Goal: Share content

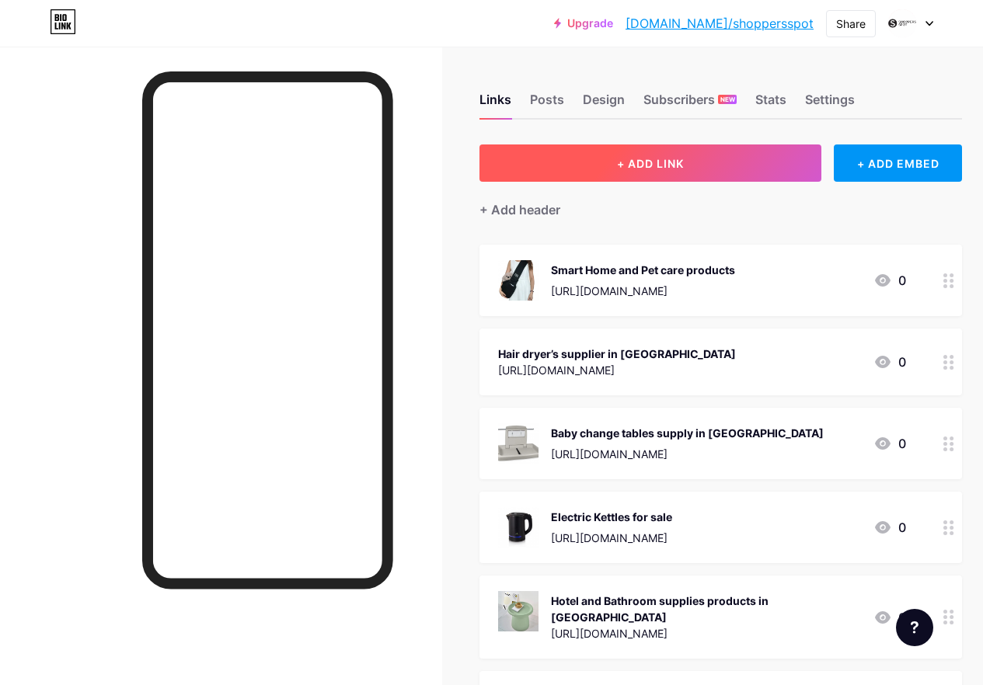
click at [703, 169] on button "+ ADD LINK" at bounding box center [650, 163] width 342 height 37
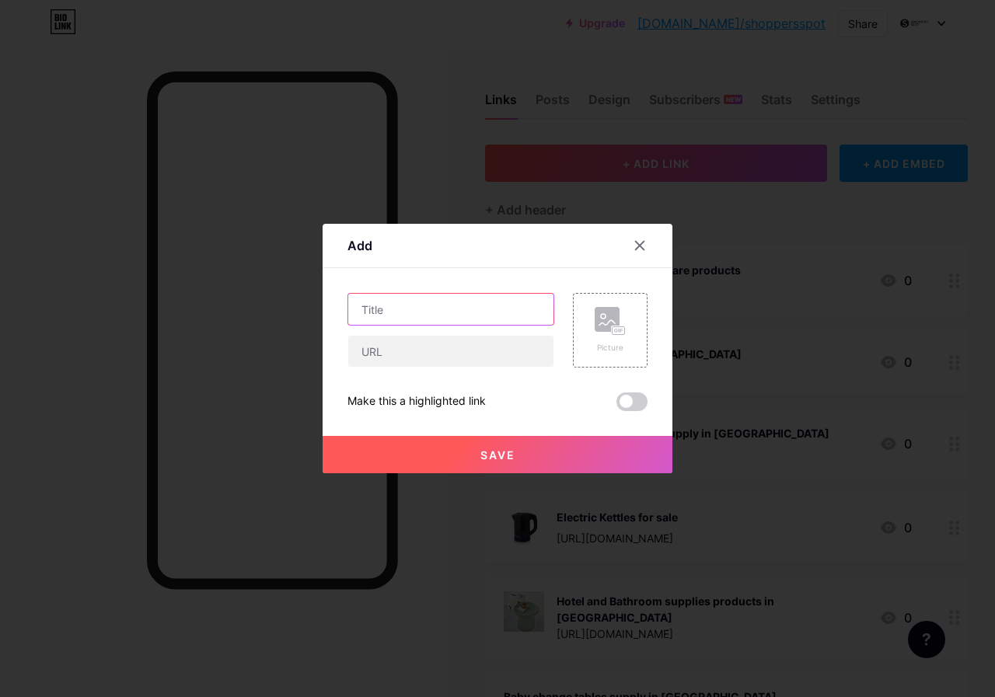
click at [429, 300] on input "text" at bounding box center [450, 309] width 205 height 31
click at [428, 368] on div "Picture Make this a highlighted link Save" at bounding box center [497, 352] width 300 height 118
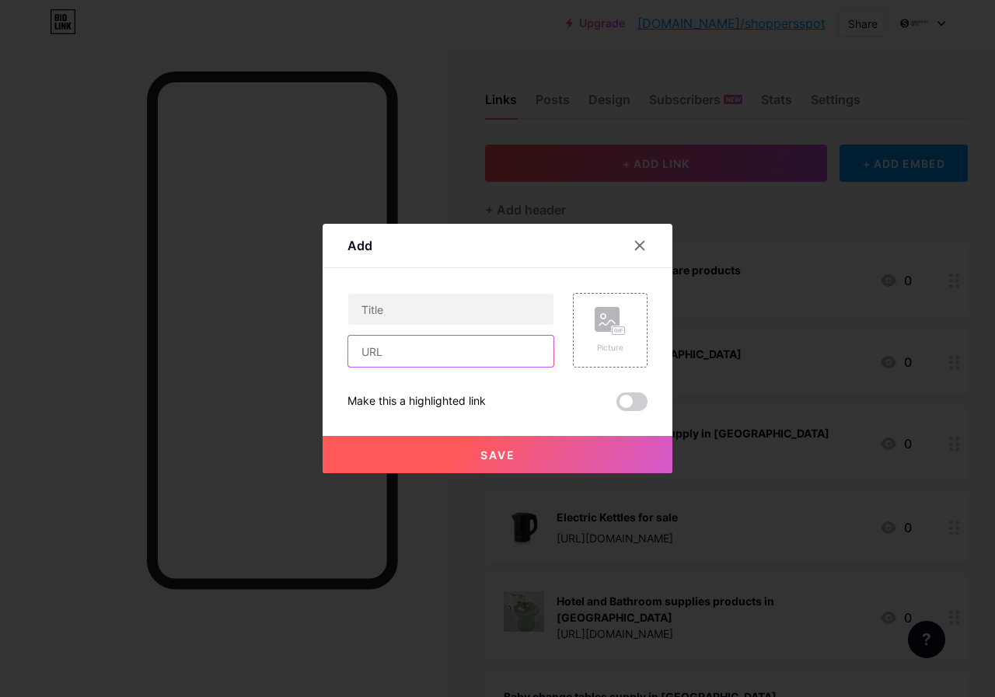
click at [412, 347] on input "text" at bounding box center [450, 351] width 205 height 31
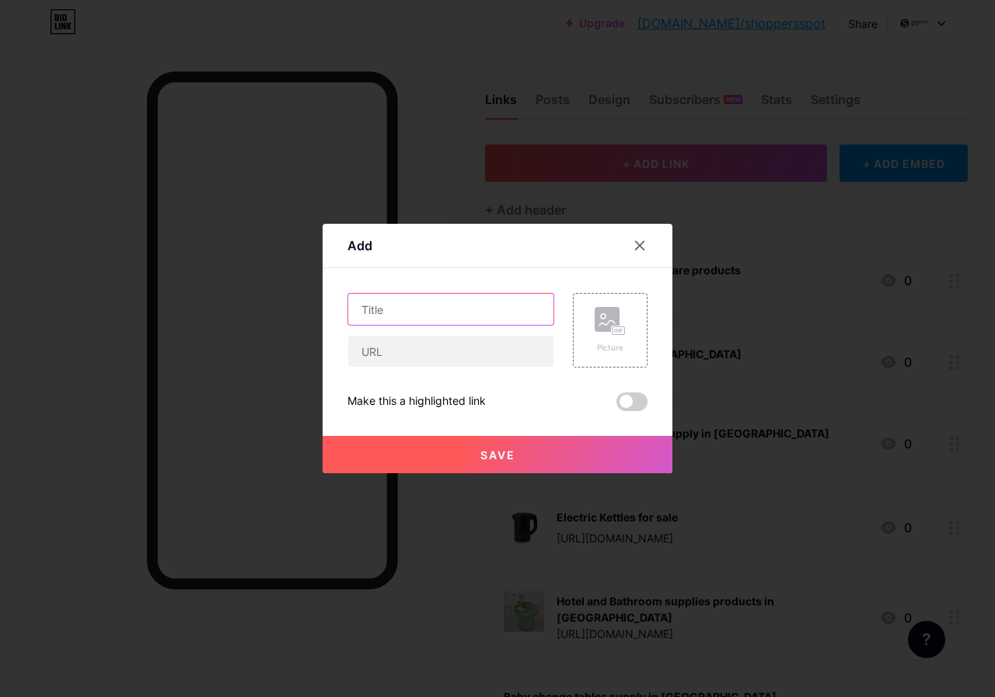
click at [390, 313] on input "text" at bounding box center [450, 309] width 205 height 31
click at [412, 370] on div "Picture Make this a highlighted link Save" at bounding box center [497, 352] width 300 height 118
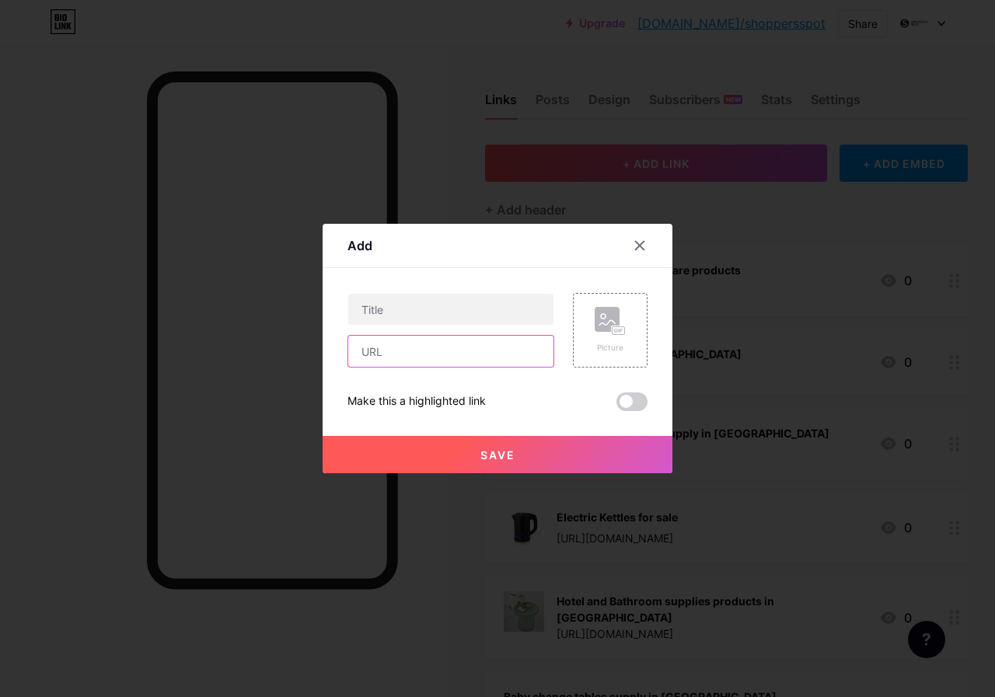
click at [399, 351] on input "text" at bounding box center [450, 351] width 205 height 31
paste input "[URL][DOMAIN_NAME]"
type input "[URL][DOMAIN_NAME]"
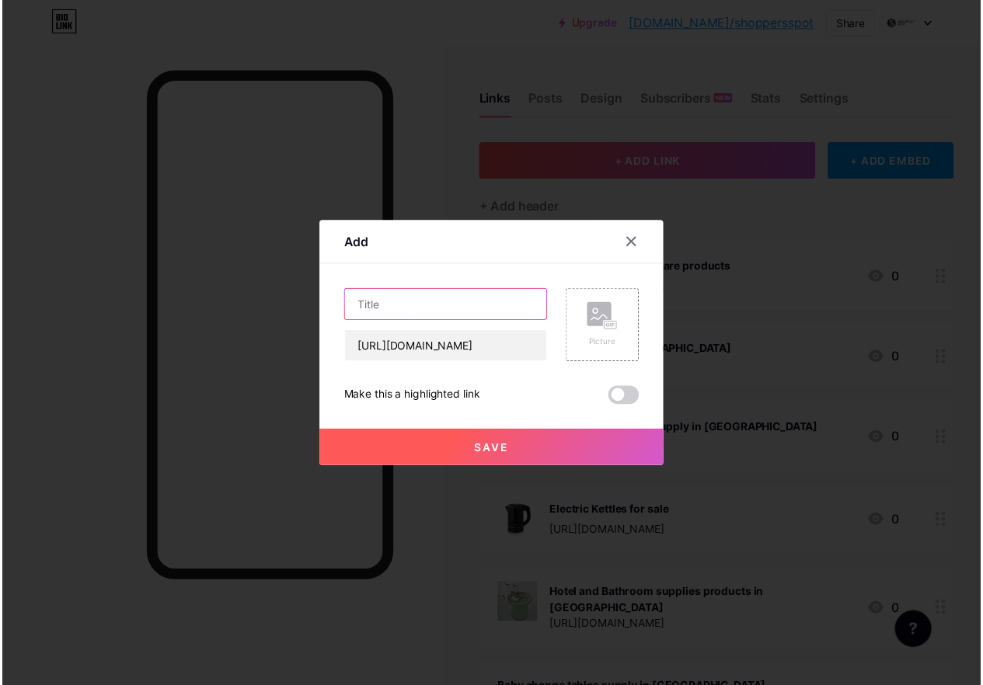
scroll to position [0, 0]
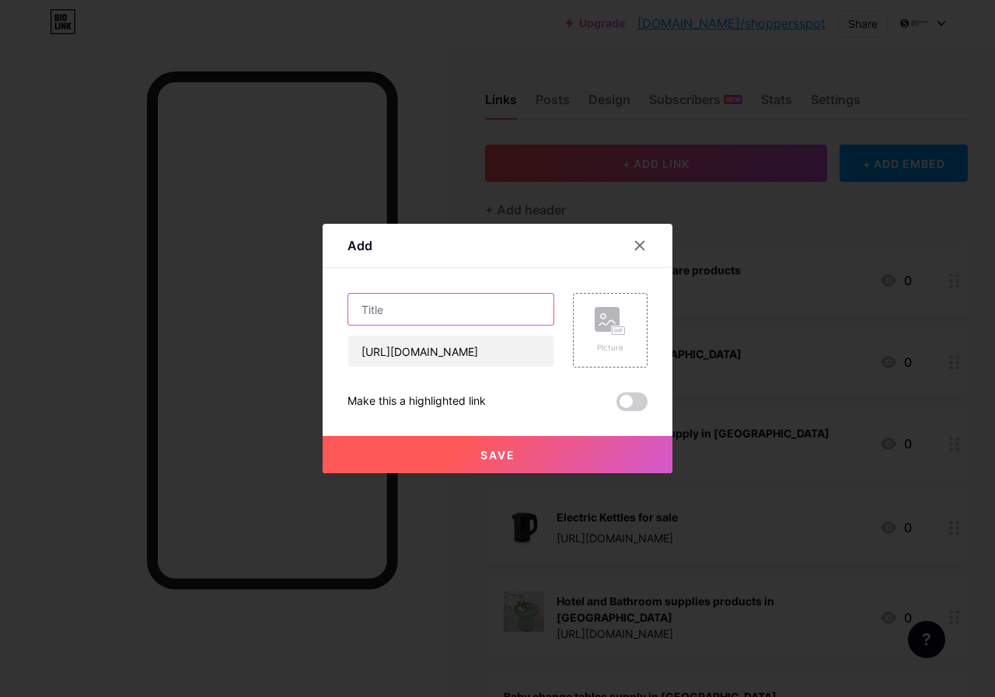
click at [392, 308] on input "text" at bounding box center [450, 309] width 205 height 31
paste input "Pet care products"
type input "Pet care products"
click at [557, 440] on button "Save" at bounding box center [498, 454] width 350 height 37
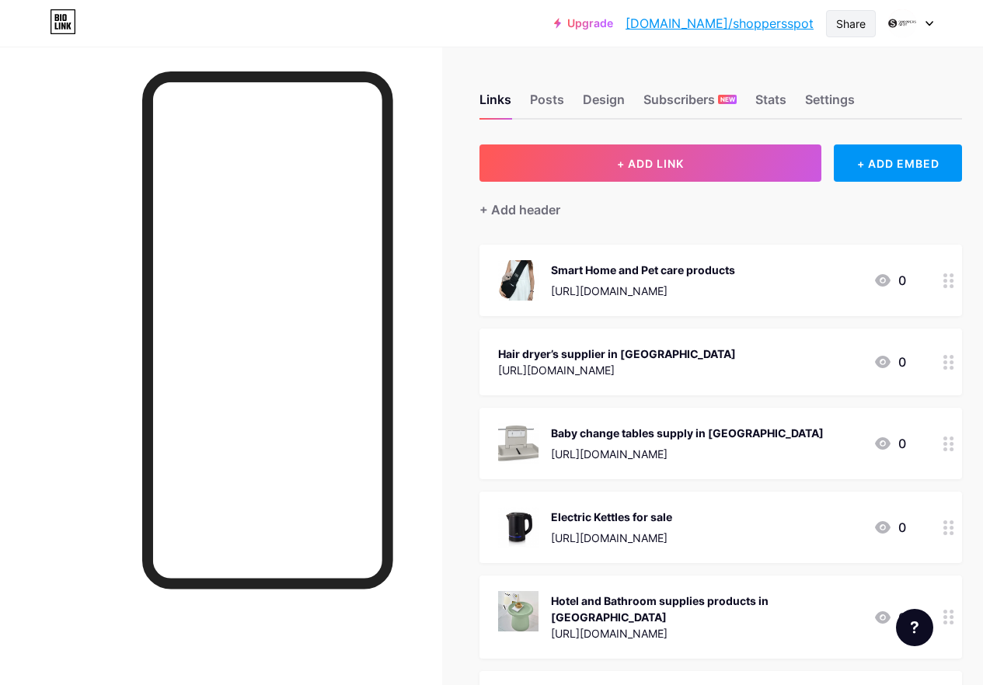
click at [853, 19] on div "Share" at bounding box center [851, 24] width 30 height 16
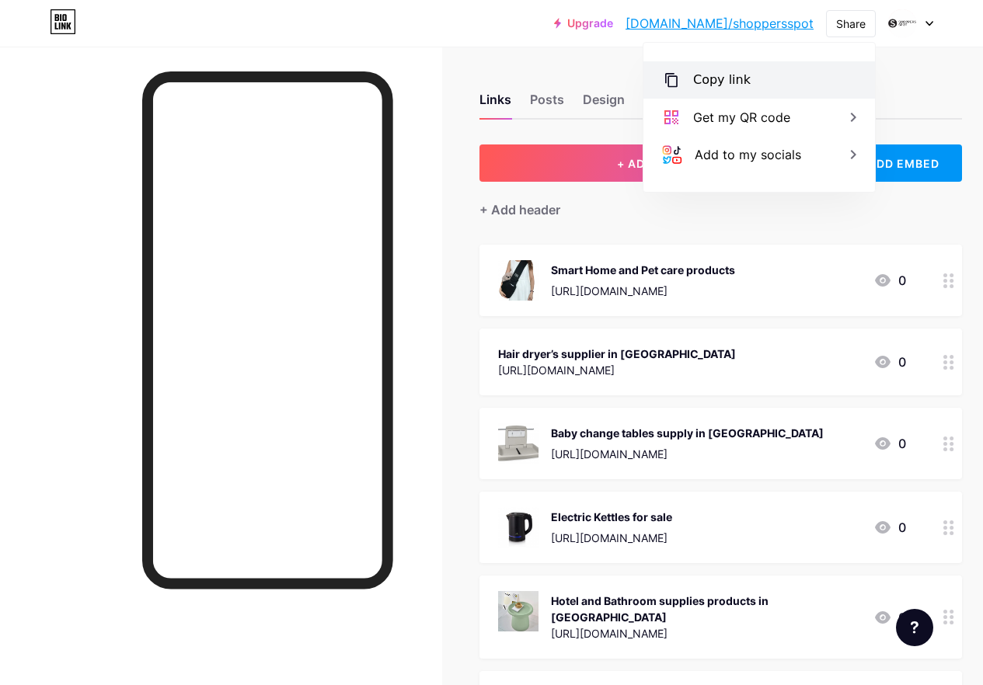
click at [710, 68] on div "Copy link" at bounding box center [759, 79] width 232 height 37
